Goal: Check status

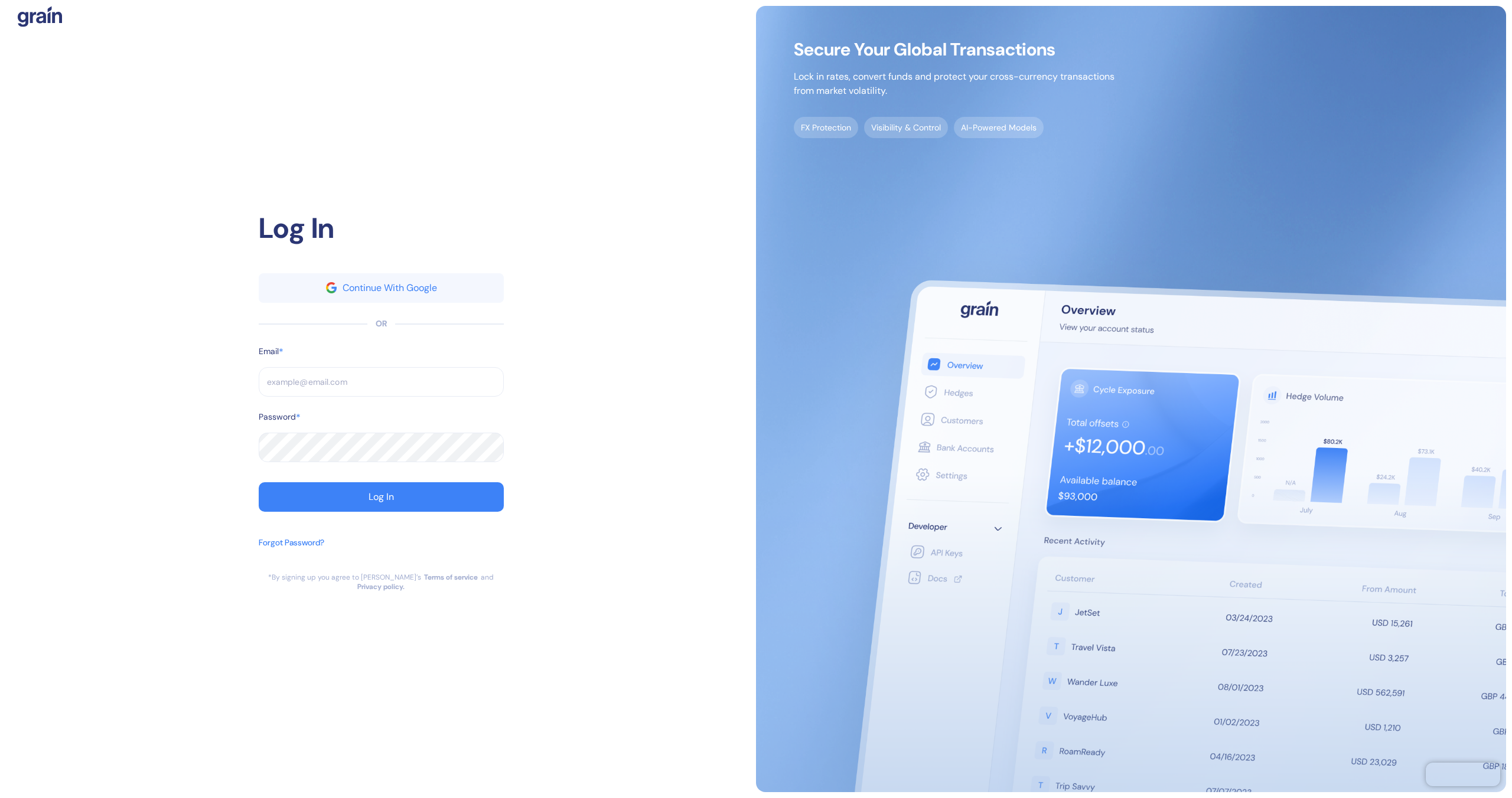
click at [403, 374] on input "text" at bounding box center [381, 382] width 245 height 29
type input "brayan@ultimatejetvacations.com"
click at [394, 497] on button "Log In" at bounding box center [381, 497] width 245 height 29
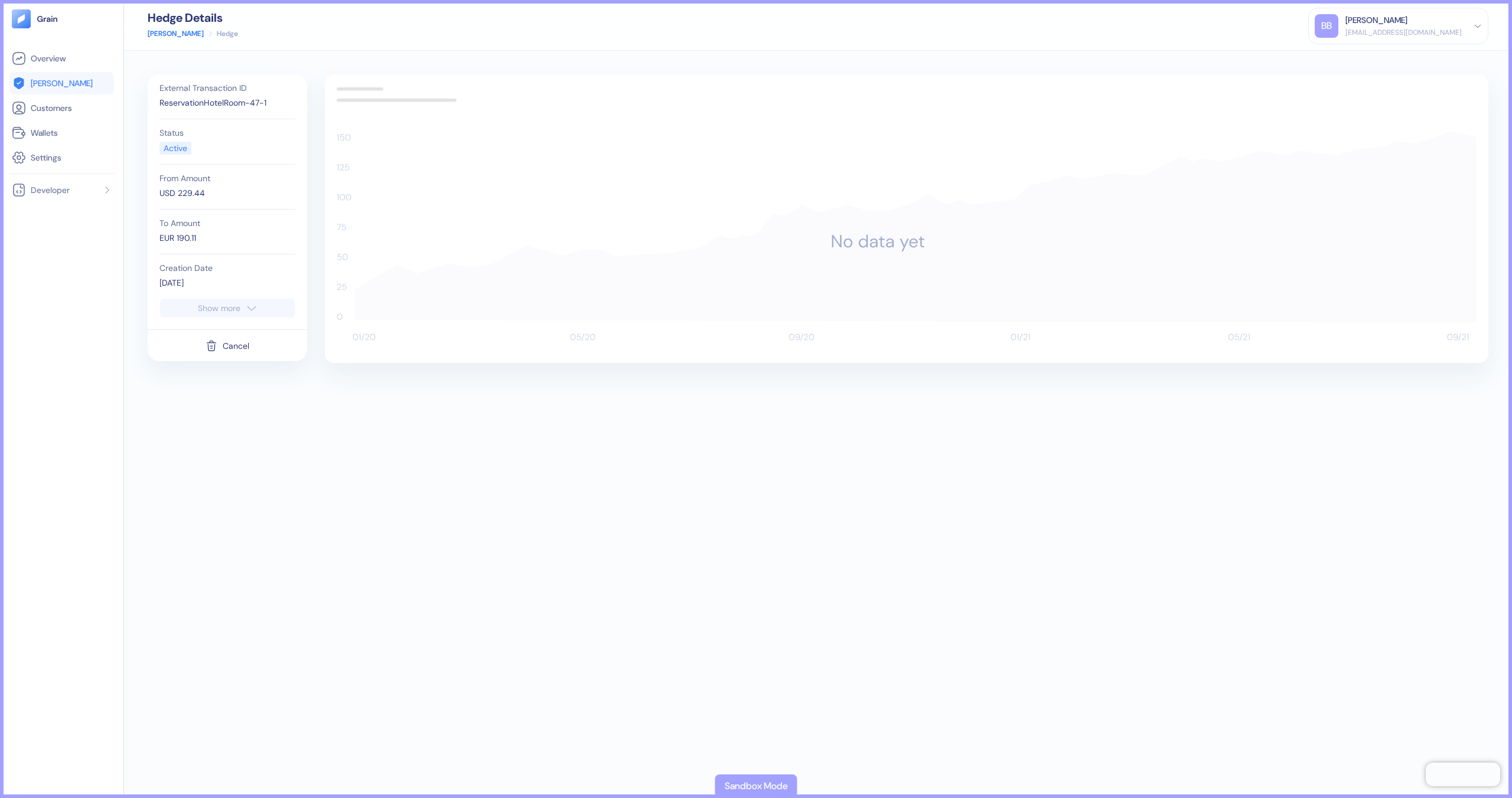
drag, startPoint x: 213, startPoint y: 280, endPoint x: 153, endPoint y: 280, distance: 60.0
click at [153, 280] on div "External Transaction ID ReservationHotelRoom-47-1 Status Active From Amount USD…" at bounding box center [227, 187] width 148 height 224
click at [255, 304] on icon "button" at bounding box center [251, 308] width 12 height 14
drag, startPoint x: 208, startPoint y: 325, endPoint x: 138, endPoint y: 324, distance: 70.0
click at [140, 324] on div "External Transaction ID ReservationHotelRoom-47-1 Status Active From Amount USD…" at bounding box center [818, 424] width 1388 height 747
